Goal: Download file/media

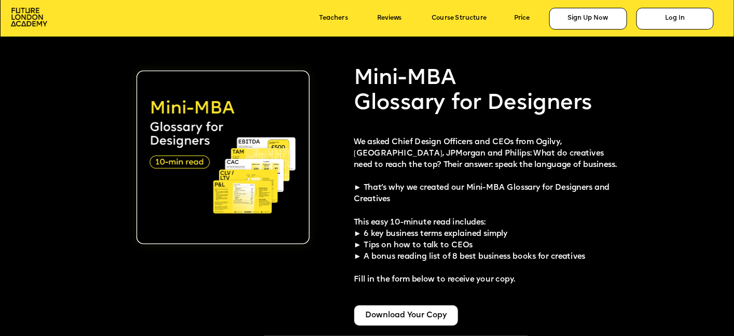
scroll to position [1889, 0]
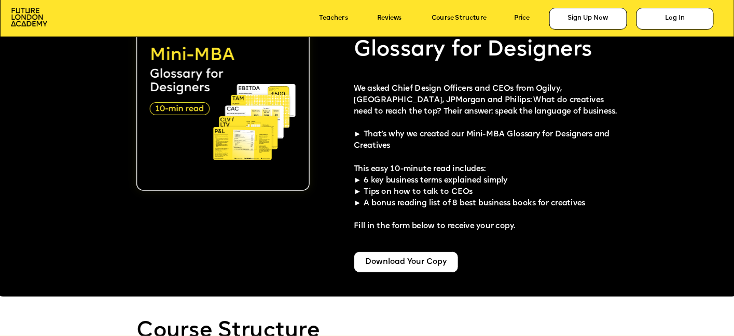
scroll to position [1922, 0]
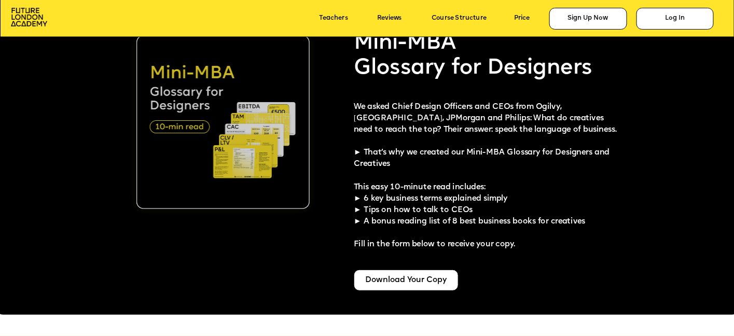
click at [257, 142] on img at bounding box center [223, 122] width 174 height 174
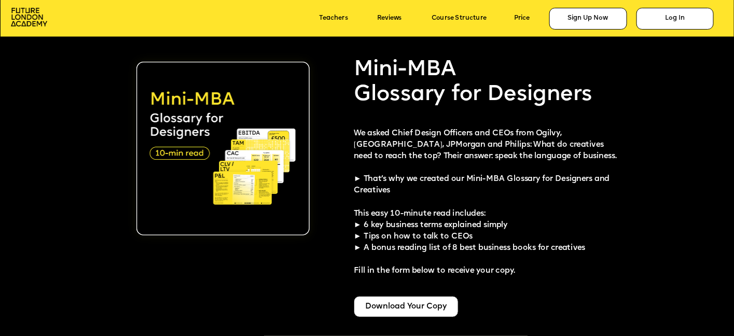
scroll to position [1895, 0]
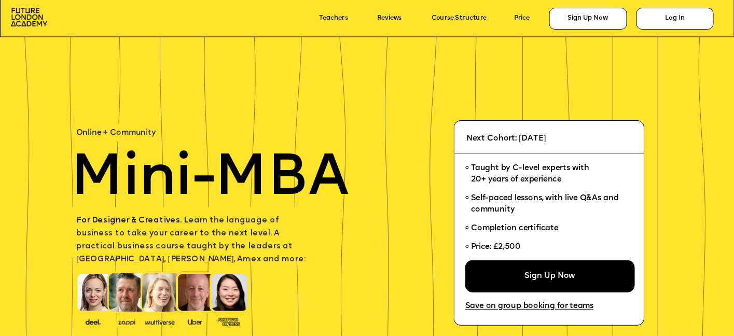
scroll to position [1895, 0]
